Goal: Task Accomplishment & Management: Manage account settings

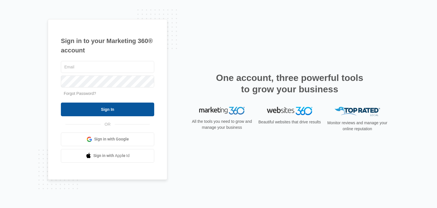
type input "[PERSON_NAME][EMAIL_ADDRESS][DOMAIN_NAME]"
click at [104, 103] on input "Sign In" at bounding box center [107, 110] width 93 height 14
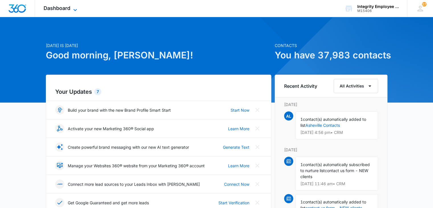
click at [77, 10] on icon at bounding box center [75, 10] width 7 height 7
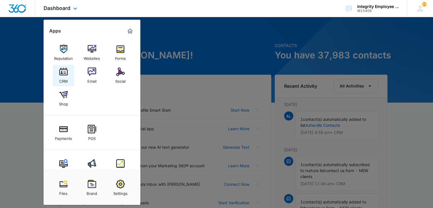
click at [59, 75] on img at bounding box center [63, 71] width 9 height 9
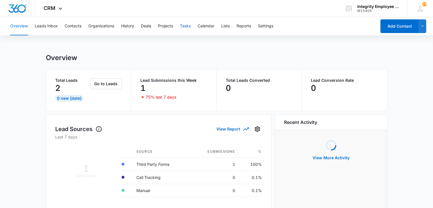
click at [185, 25] on button "Tasks" at bounding box center [185, 26] width 11 height 18
